Goal: Information Seeking & Learning: Find specific fact

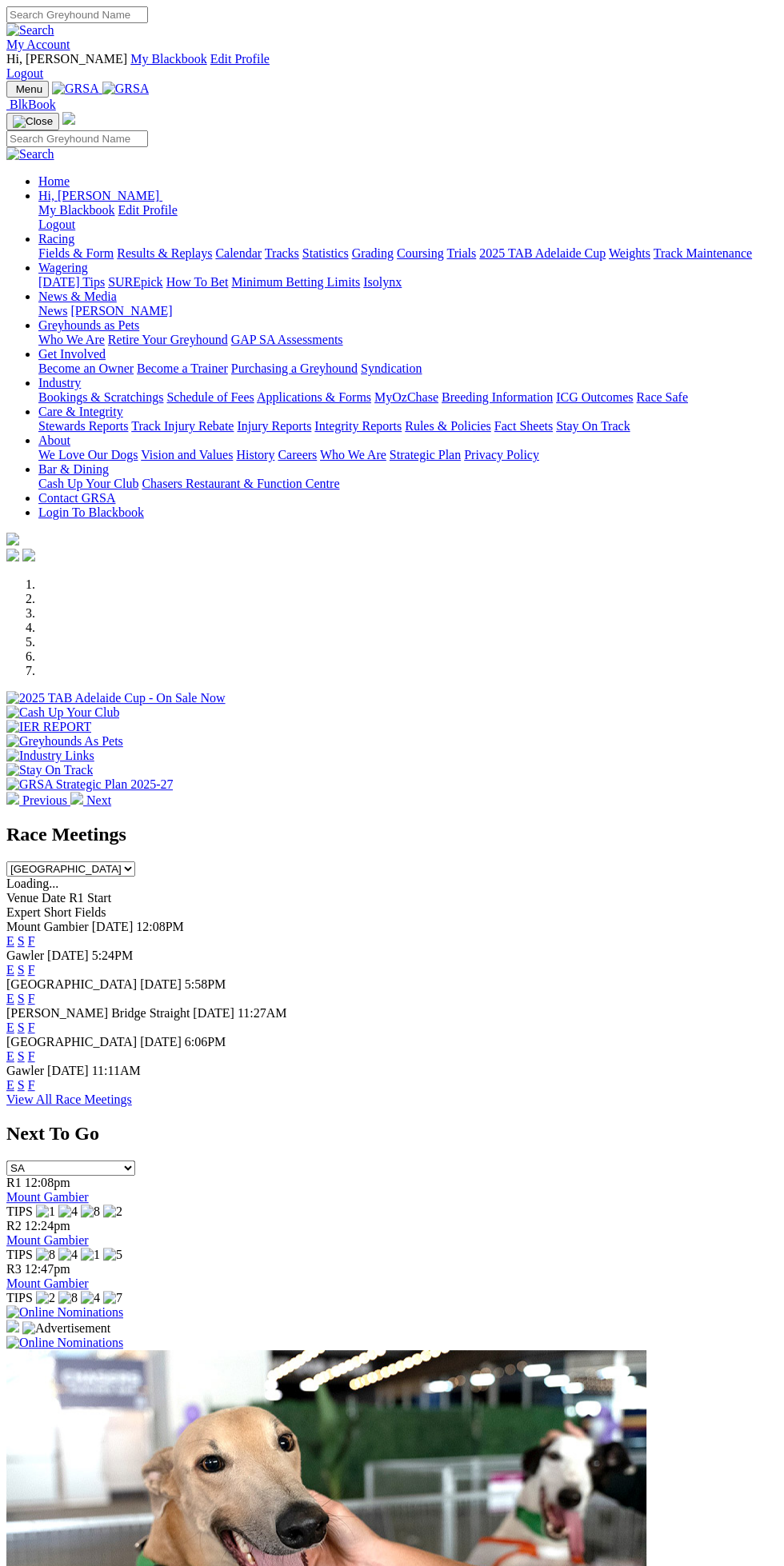
click at [13, 92] on img "Toggle navigation" at bounding box center [13, 92] width 0 height 0
click at [38, 200] on img at bounding box center [38, 200] width 0 height 0
click at [158, 217] on link "Edit Profile" at bounding box center [148, 210] width 59 height 14
click at [99, 81] on img at bounding box center [75, 88] width 47 height 14
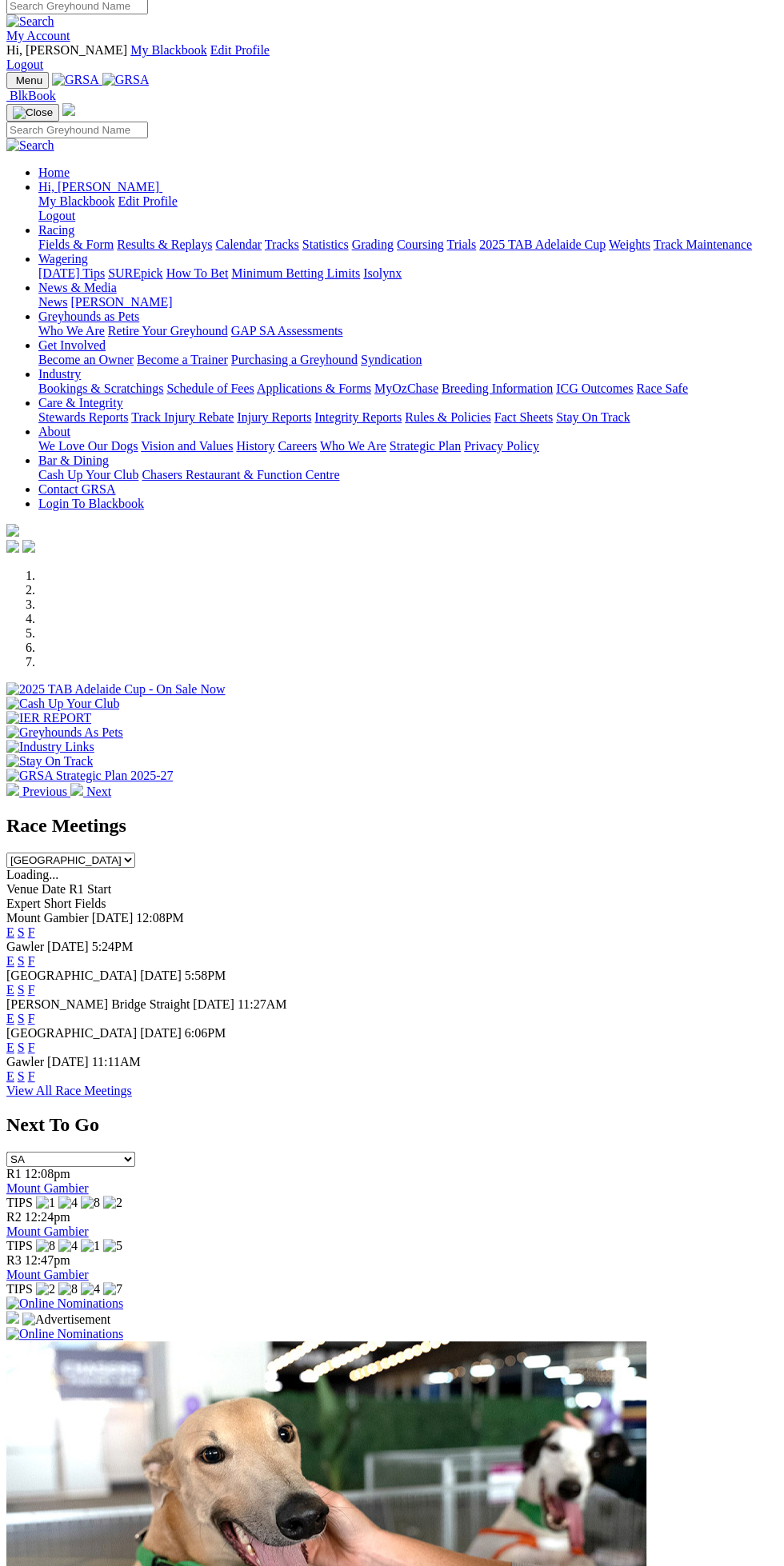
click at [13, 84] on img "Toggle navigation" at bounding box center [13, 84] width 0 height 0
click at [75, 223] on link "Racing" at bounding box center [56, 230] width 36 height 14
click at [180, 251] on link "Results & Replays" at bounding box center [164, 244] width 95 height 14
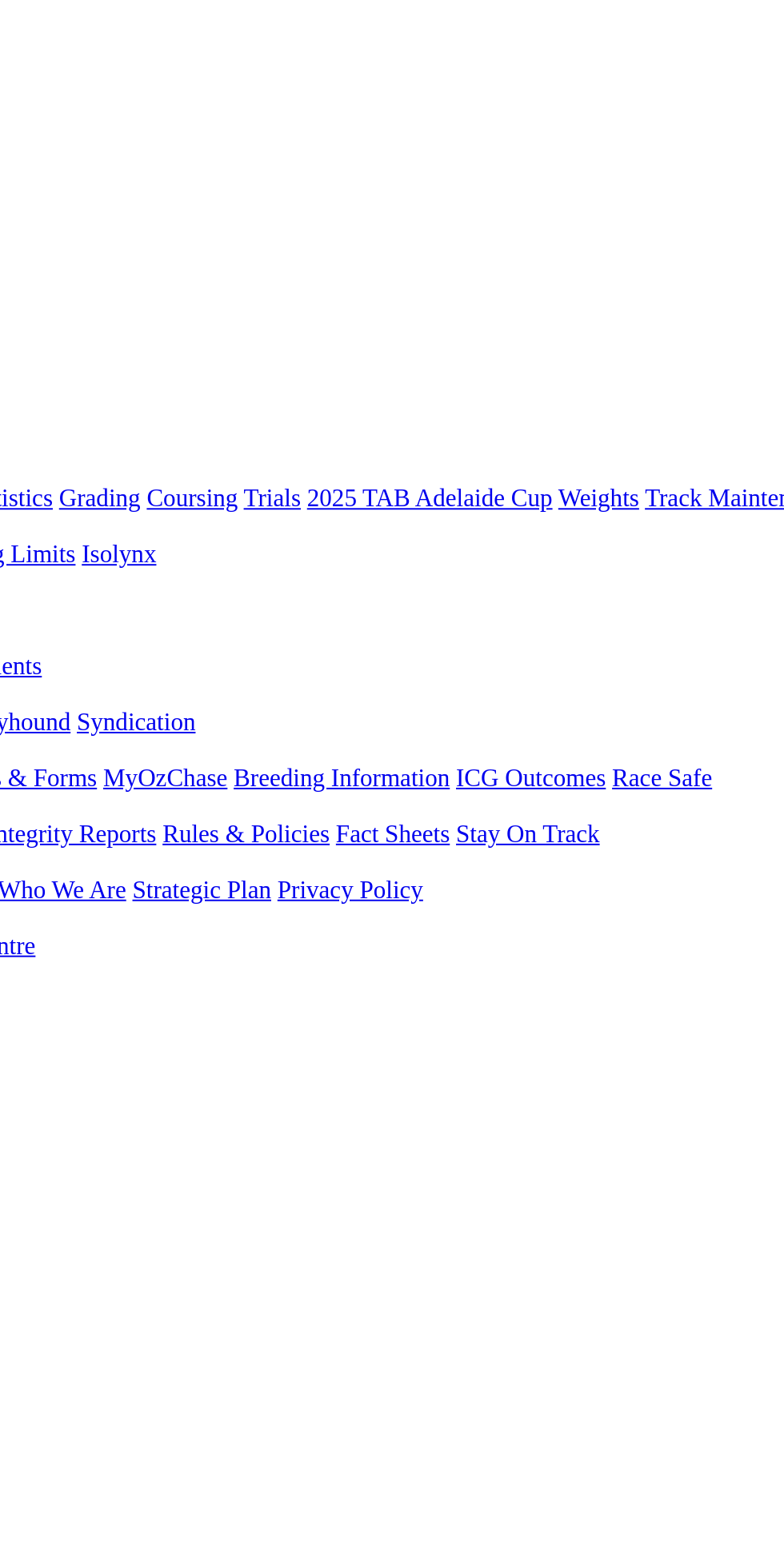
click at [42, 1171] on link "4 1 8 6" at bounding box center [25, 1178] width 36 height 14
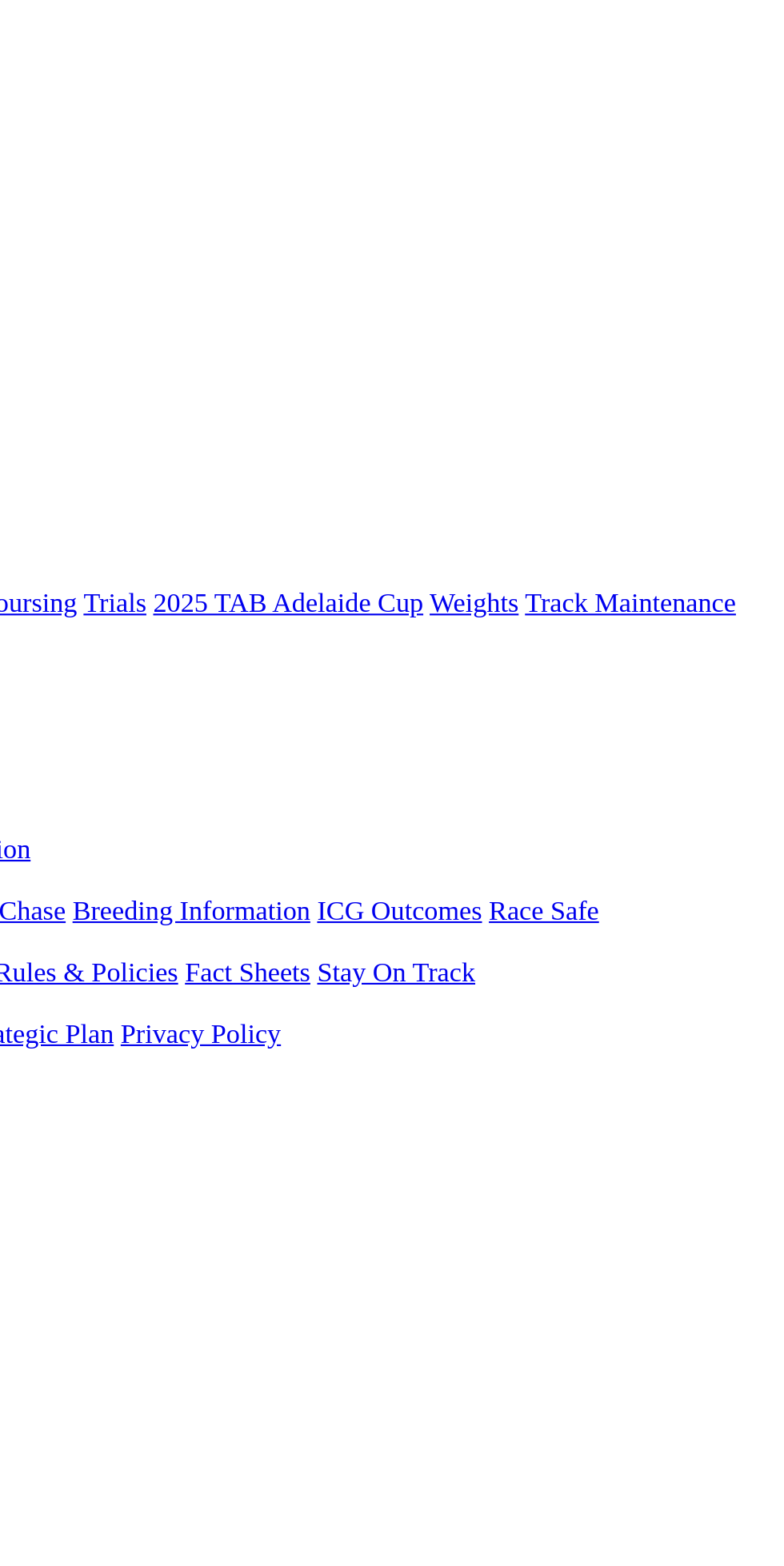
click at [27, 784] on span "R11" at bounding box center [17, 791] width 21 height 14
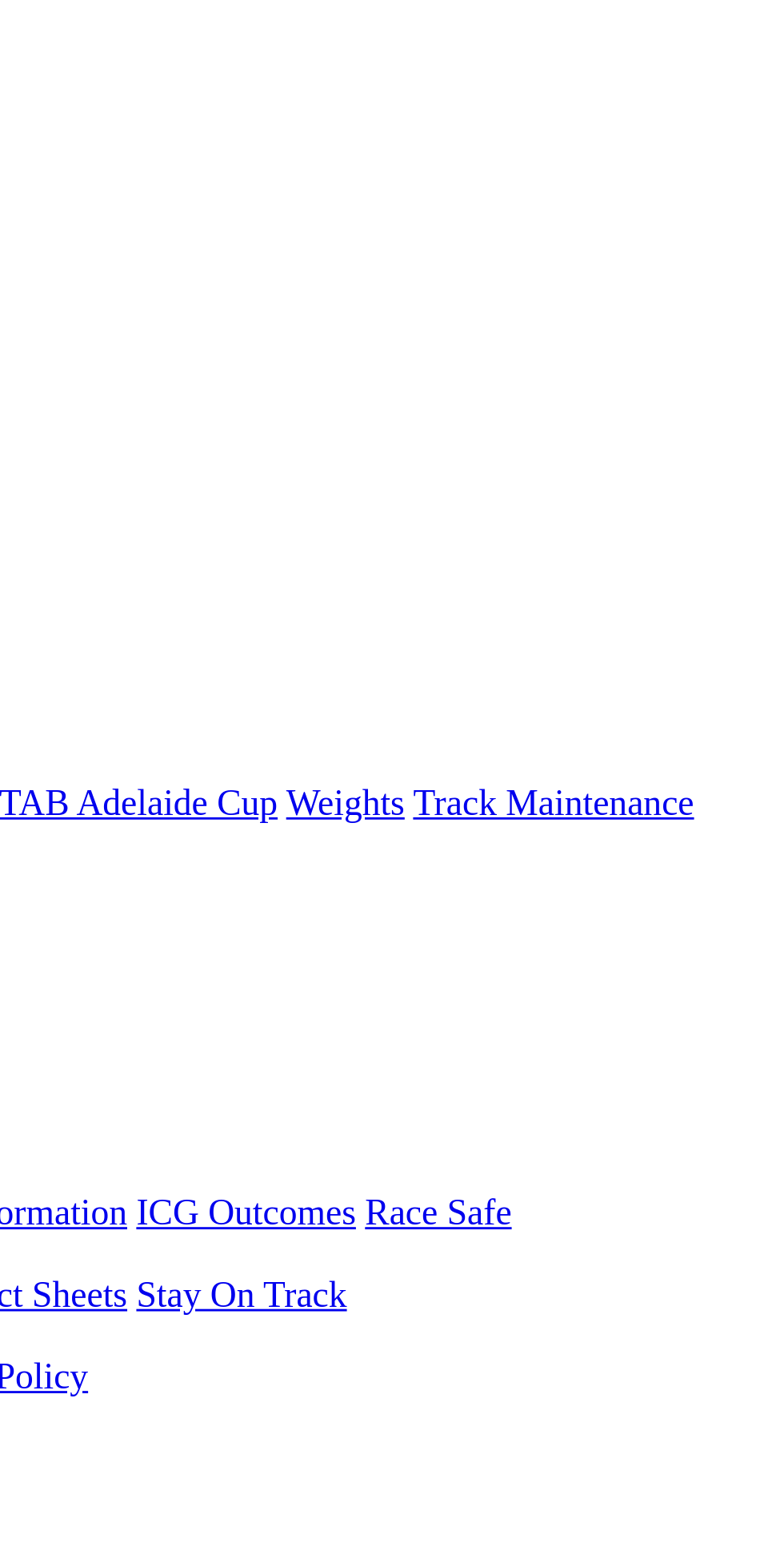
click at [28, 799] on span "R12" at bounding box center [17, 805] width 21 height 14
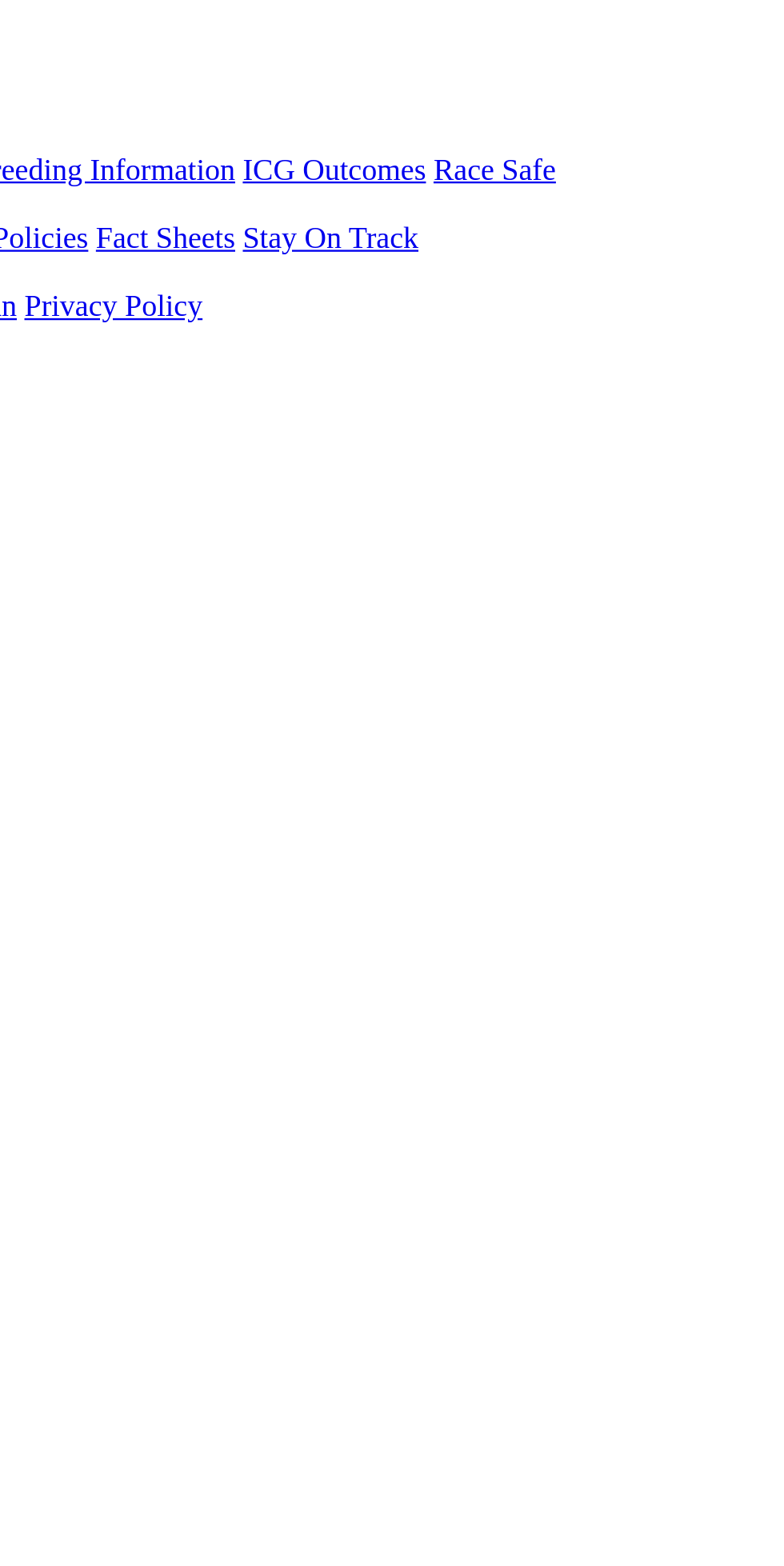
scroll to position [2, 0]
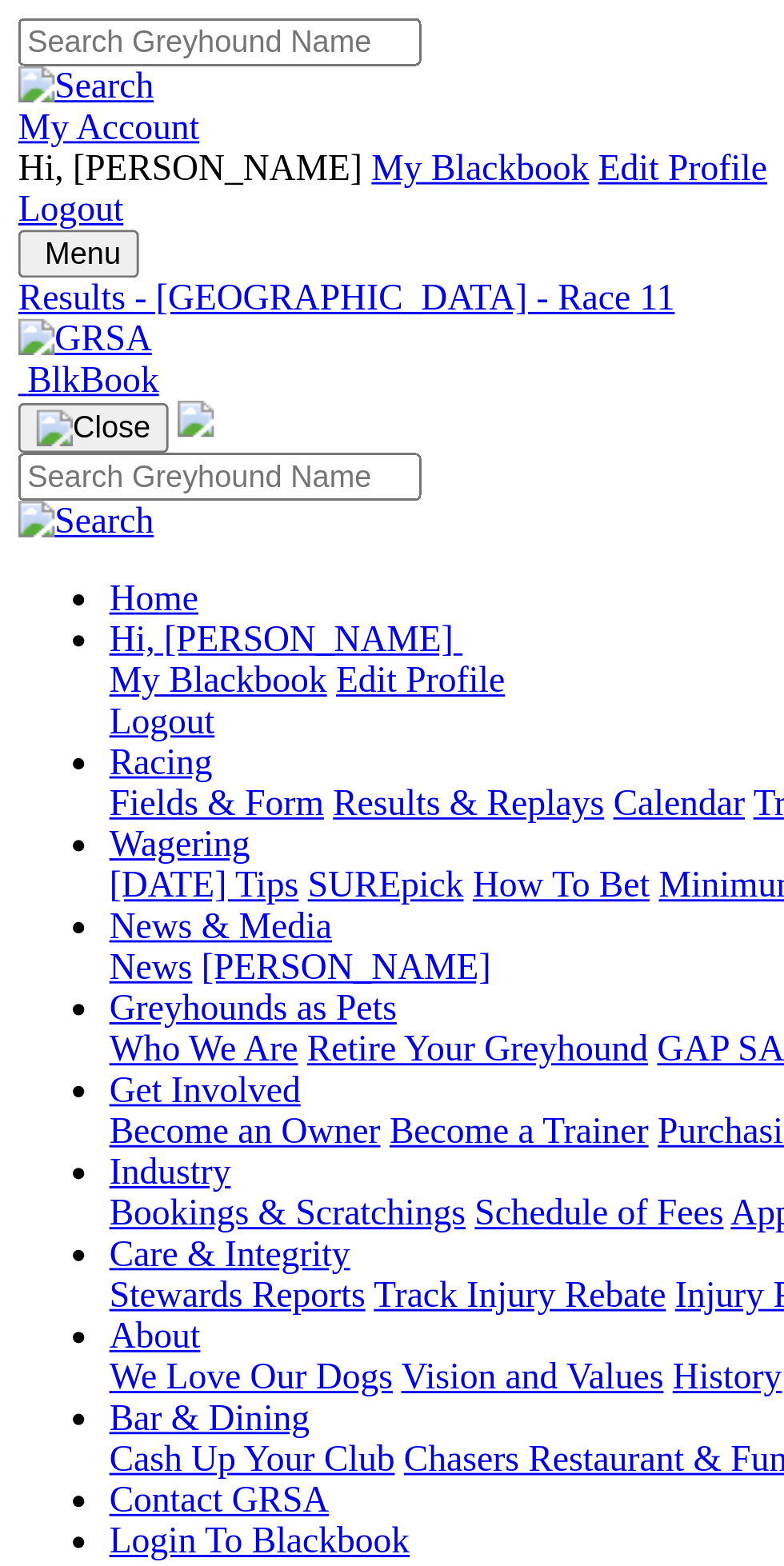
click at [13, 92] on img "Toggle navigation" at bounding box center [13, 92] width 0 height 0
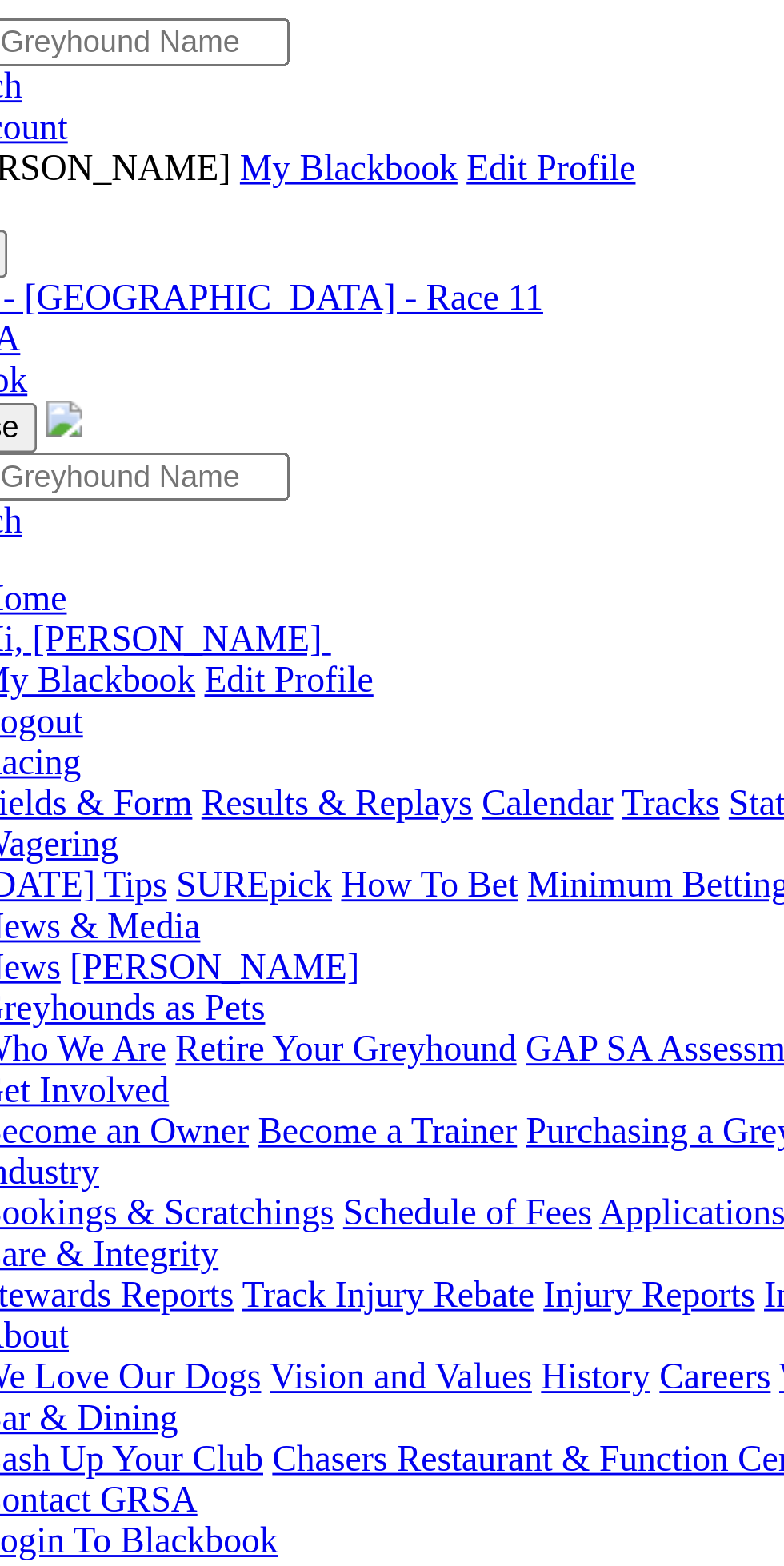
click at [148, 218] on span "Hi, [PERSON_NAME]" at bounding box center [98, 225] width 120 height 14
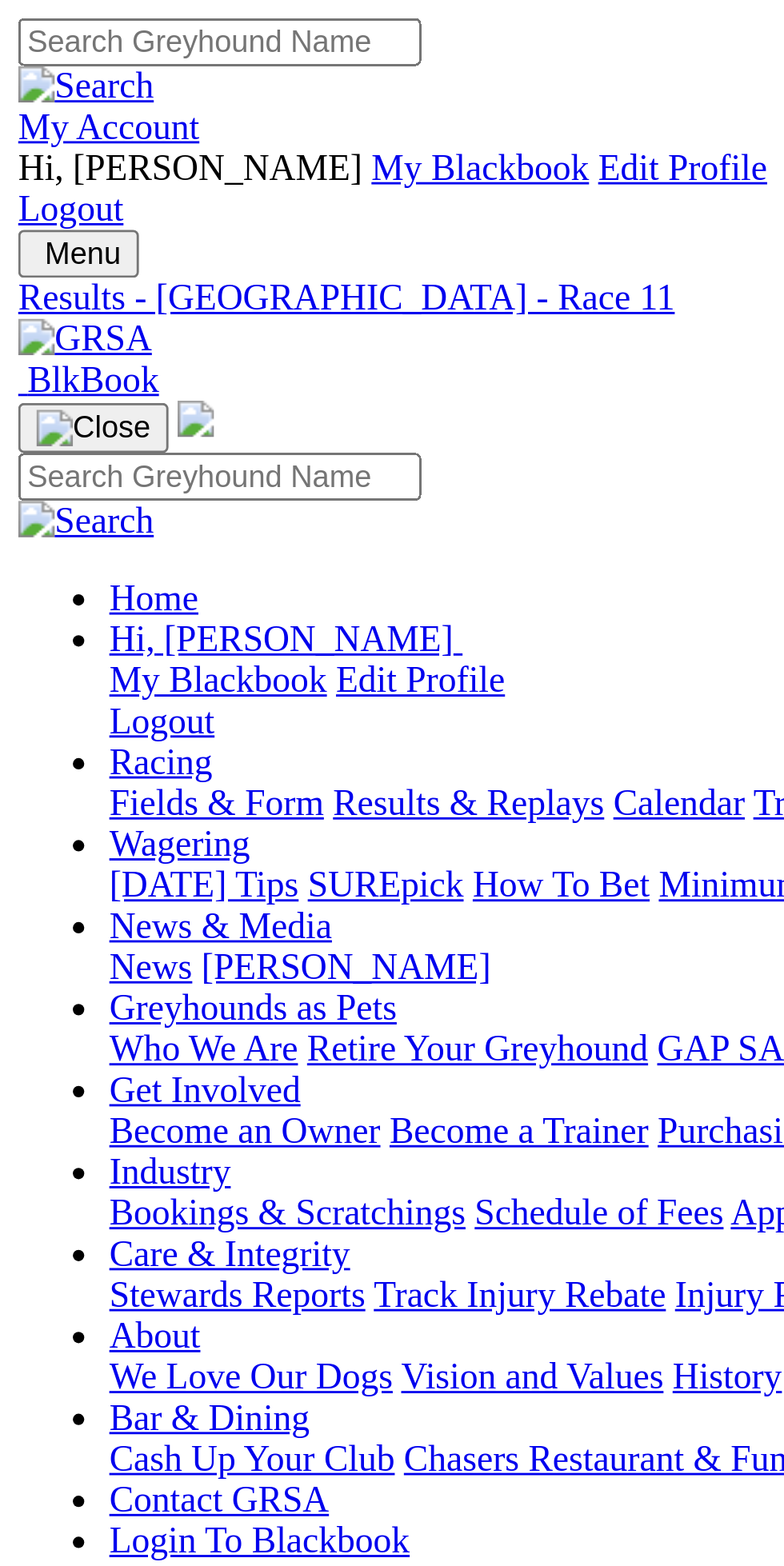
click at [59, 142] on button "Toggle navigation" at bounding box center [33, 150] width 53 height 18
click at [109, 81] on div "Menu Results - Angle Park - Race 11 BlkBook Home Hi, Adam My Blackbook Edit Pro…" at bounding box center [392, 337] width 771 height 513
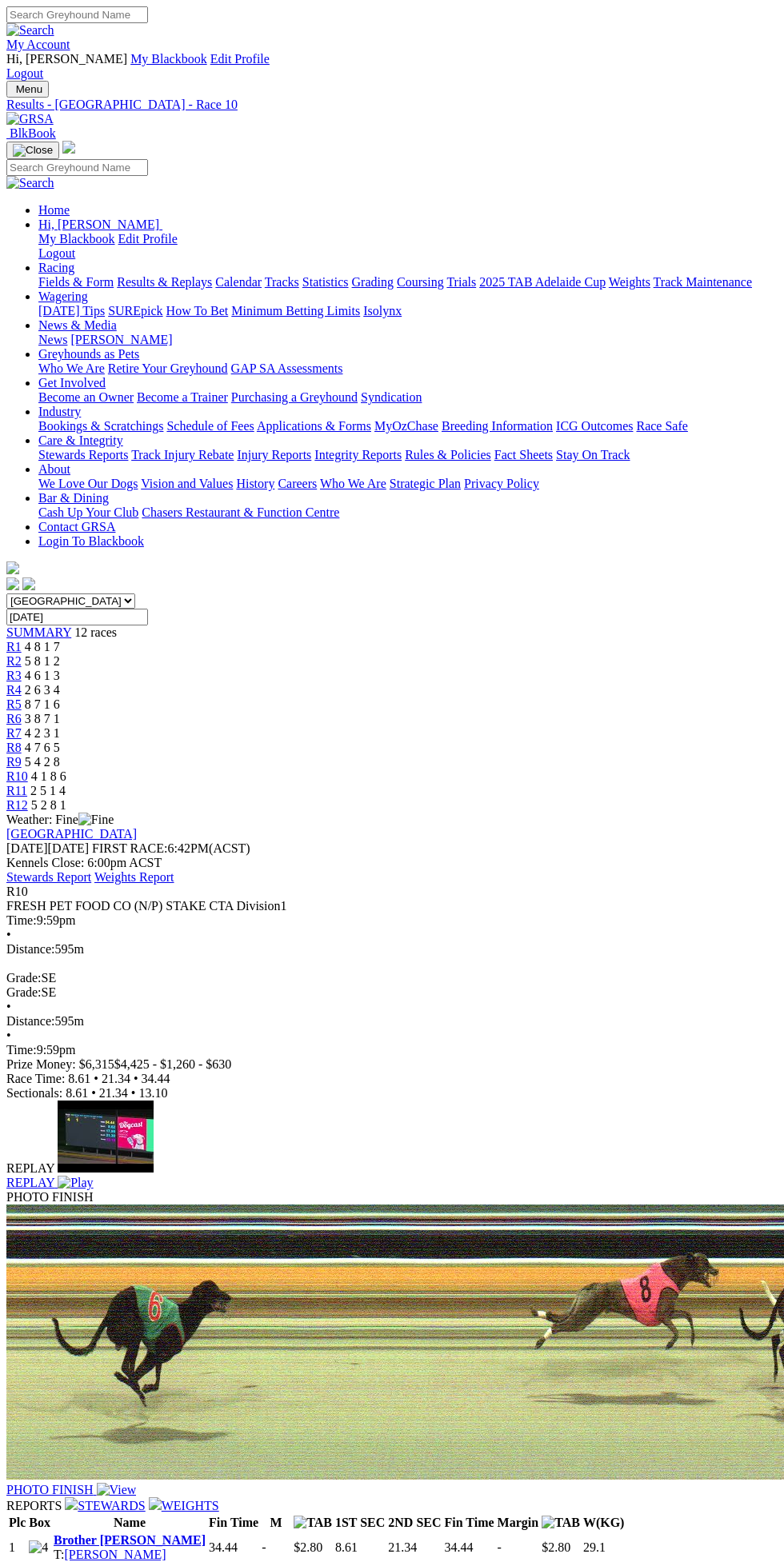
scroll to position [3, 0]
